Goal: Navigation & Orientation: Find specific page/section

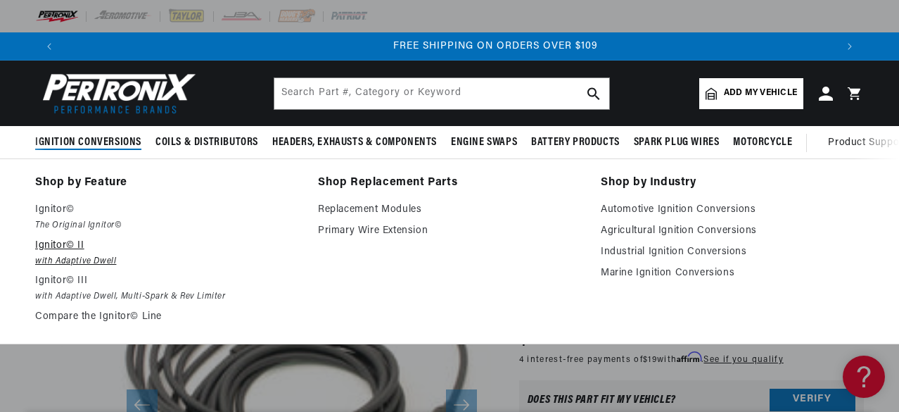
click at [44, 250] on p "Ignitor© II" at bounding box center [166, 245] width 263 height 17
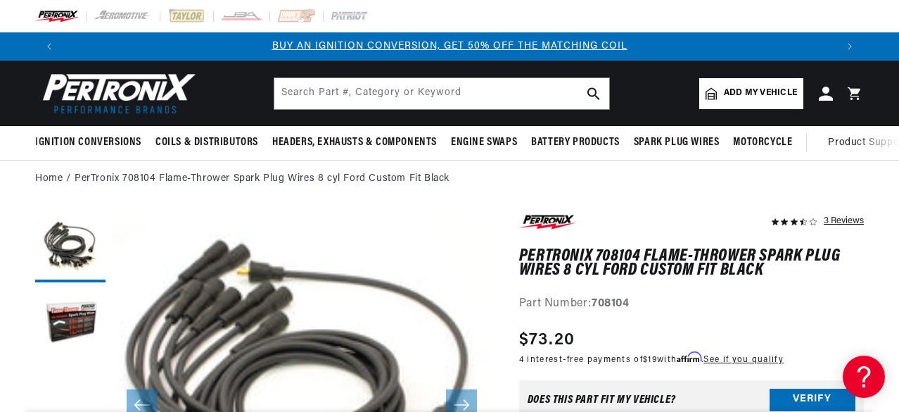
click at [15, 48] on slideshow-component "BUY AN IGNITION CONVERSION, GET 50% OFF THE MATCHING COIL SHOP MAIL-IN REBATES …" at bounding box center [449, 46] width 899 height 28
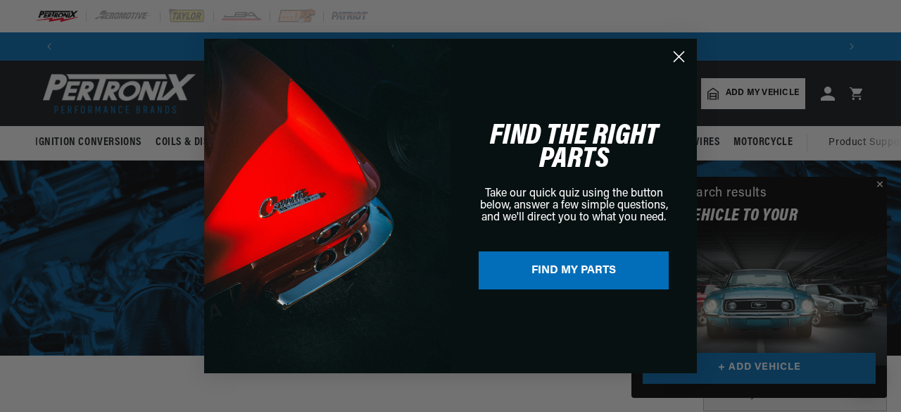
click at [679, 50] on circle "Close dialog" at bounding box center [678, 56] width 23 height 23
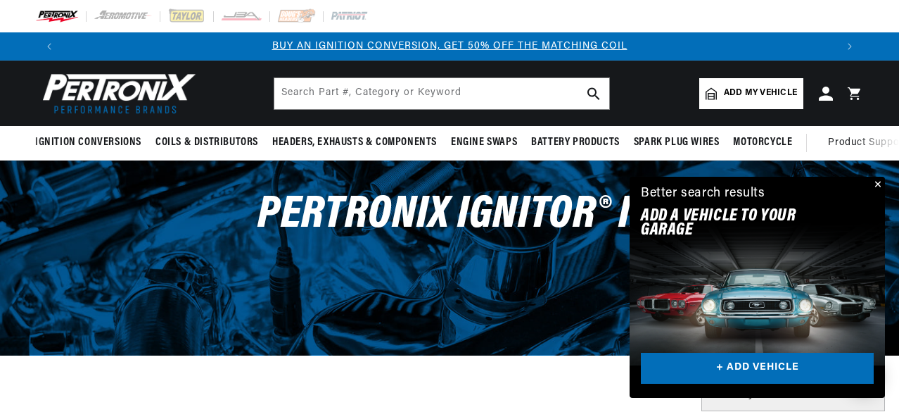
click at [876, 182] on button "Close" at bounding box center [876, 185] width 17 height 17
